Goal: Navigation & Orientation: Find specific page/section

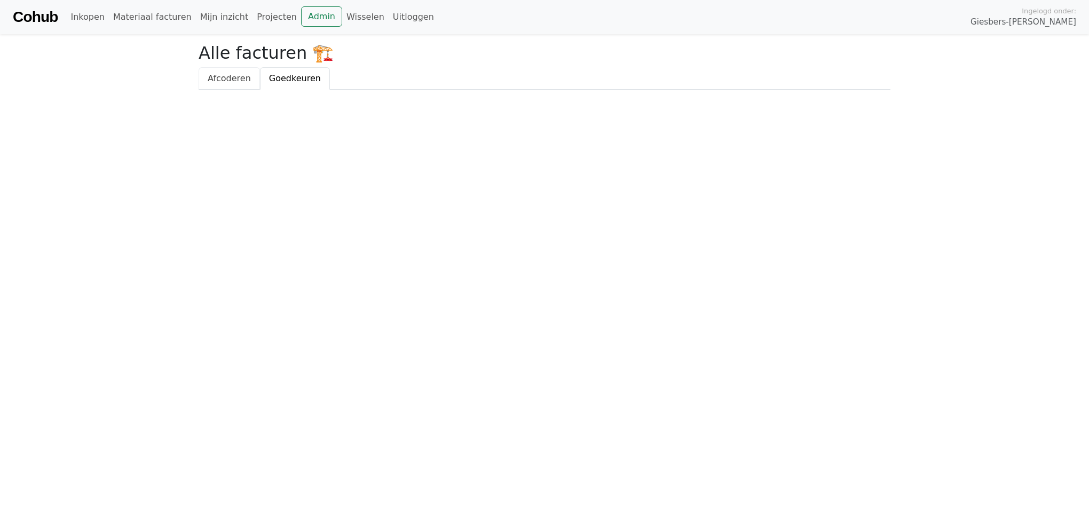
click at [233, 79] on span "Afcoderen" at bounding box center [229, 78] width 43 height 10
click at [289, 79] on span "Goedkeuren" at bounding box center [295, 78] width 52 height 10
click at [301, 21] on link "Admin" at bounding box center [321, 16] width 41 height 20
